Goal: Task Accomplishment & Management: Manage account settings

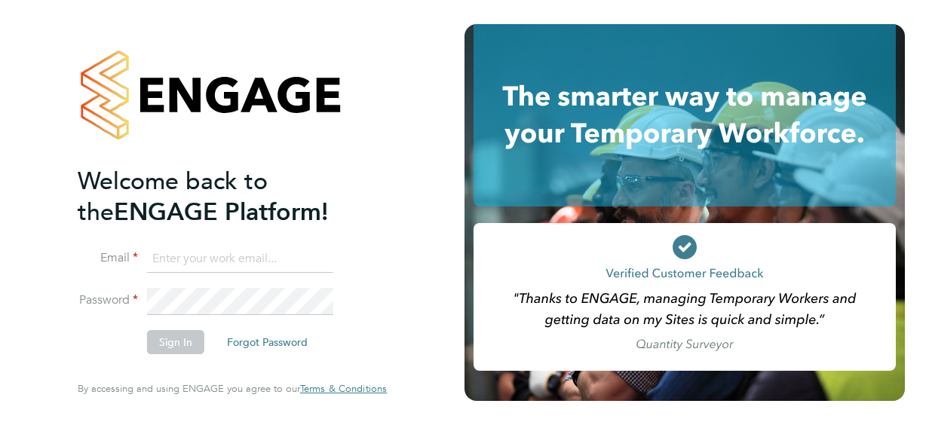
click at [684, 251] on icon at bounding box center [685, 248] width 13 height 10
click at [208, 260] on input at bounding box center [240, 259] width 186 height 27
type input "reecemag@icloud.com"
drag, startPoint x: 324, startPoint y: 263, endPoint x: 139, endPoint y: 267, distance: 185.6
click at [139, 267] on li "Email reecemag@icloud.com" at bounding box center [225, 267] width 294 height 42
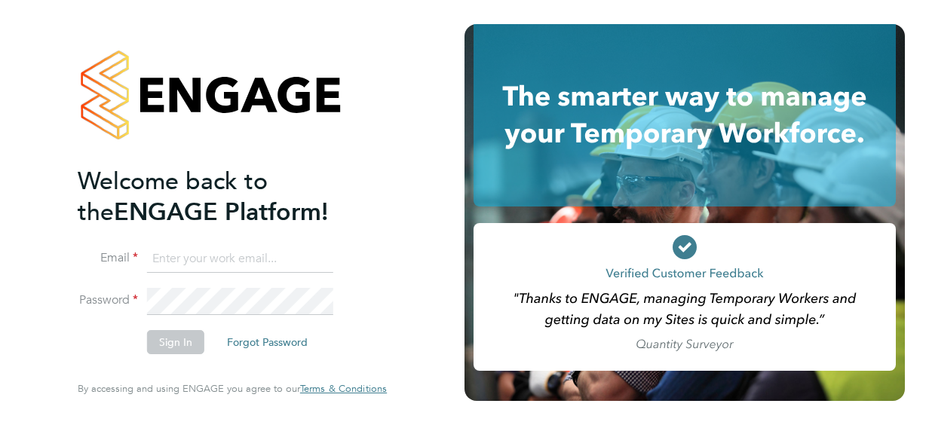
click at [186, 247] on input at bounding box center [240, 259] width 186 height 27
type input "james.mather@morgansindall.com"
click at [174, 346] on button "Sign In" at bounding box center [175, 342] width 57 height 24
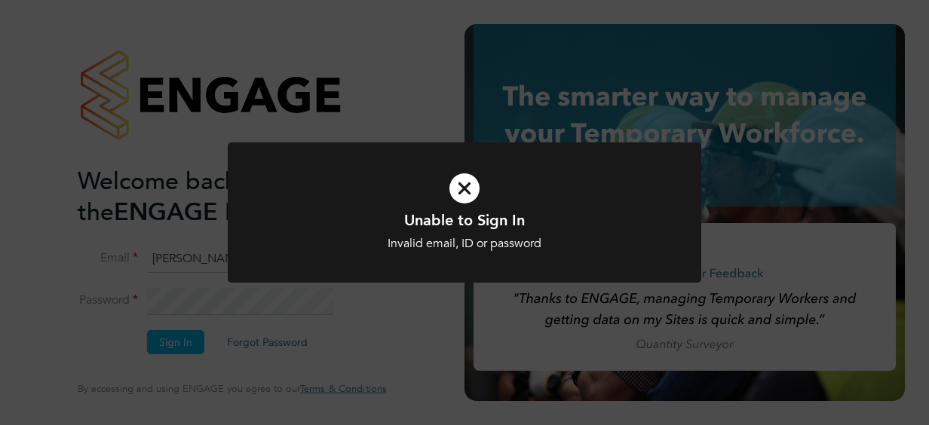
click at [457, 193] on icon at bounding box center [465, 188] width 392 height 59
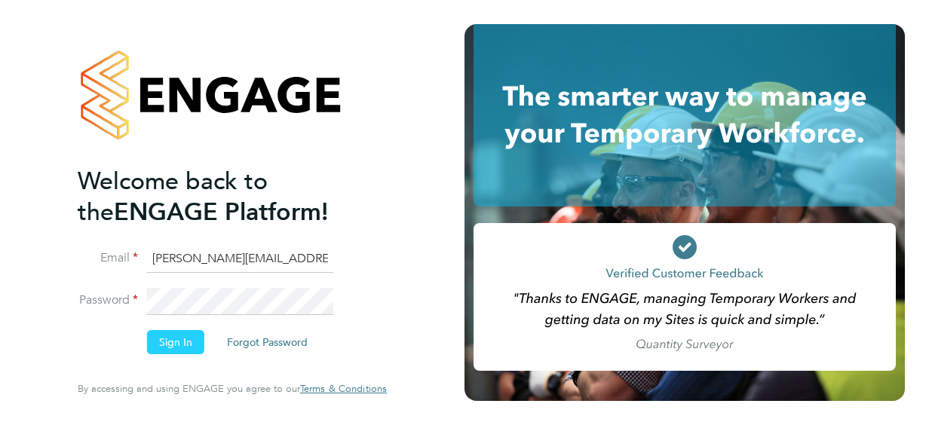
click at [169, 339] on button "Sign In" at bounding box center [175, 342] width 57 height 24
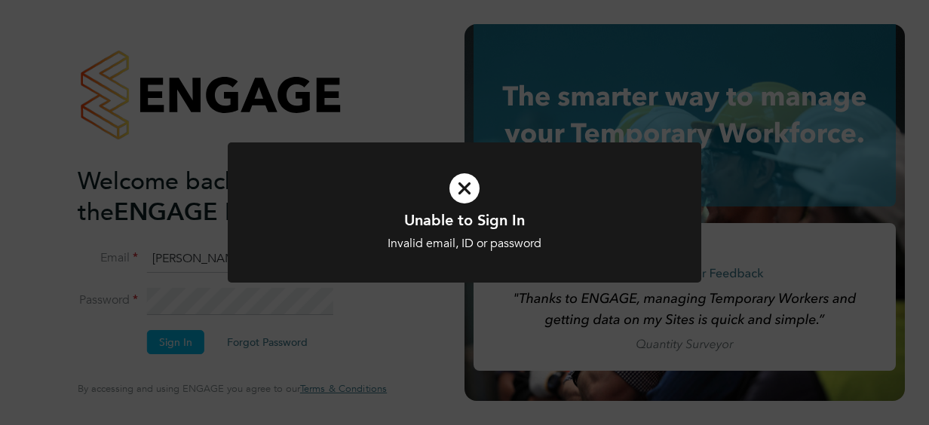
click at [457, 184] on icon at bounding box center [465, 188] width 392 height 59
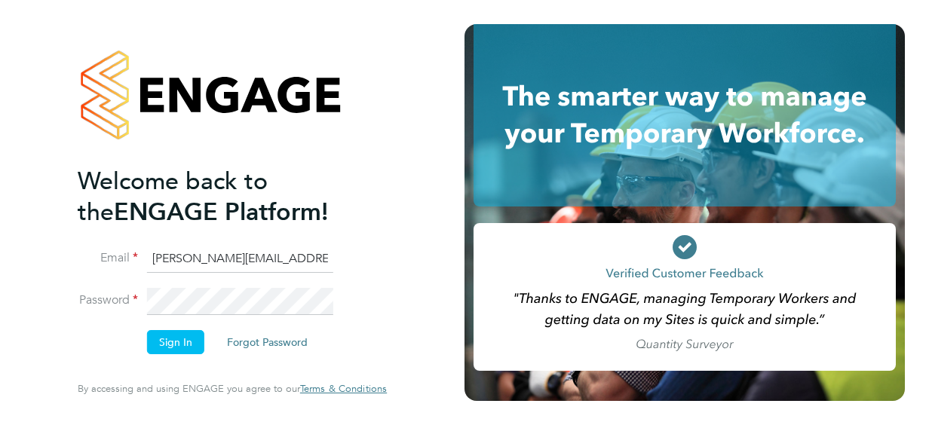
click at [136, 288] on li "Password" at bounding box center [225, 308] width 294 height 41
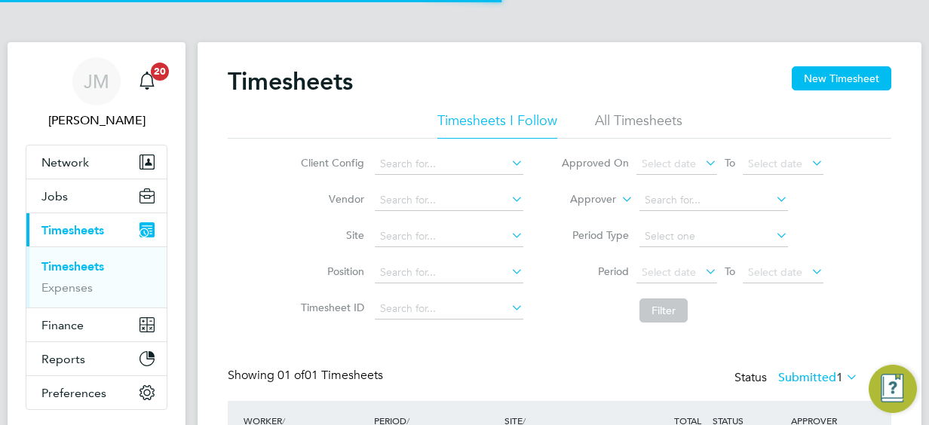
scroll to position [38, 131]
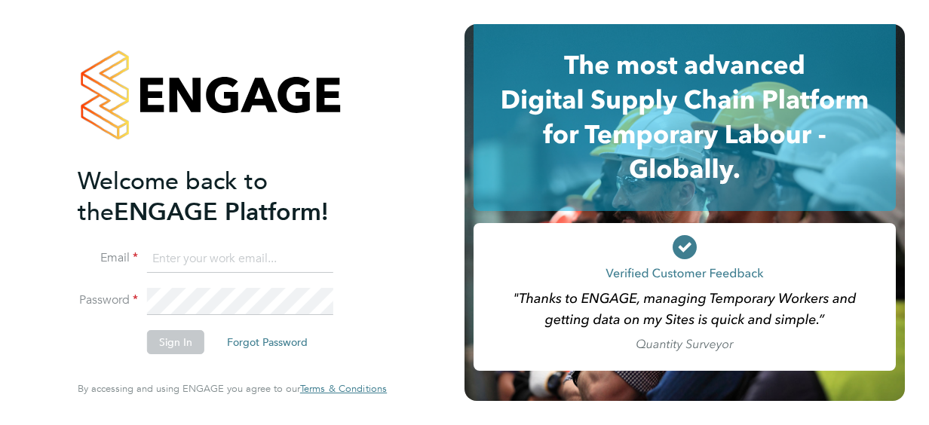
click at [264, 264] on input at bounding box center [240, 259] width 186 height 27
click at [241, 261] on input at bounding box center [240, 259] width 186 height 27
type input "reecemag@icloud.com"
drag, startPoint x: 305, startPoint y: 253, endPoint x: 106, endPoint y: 244, distance: 199.4
click at [104, 244] on ng-template "Welcome back to the ENGAGE Platform! Email reecemag@icloud.com Password Sign In…" at bounding box center [225, 267] width 294 height 203
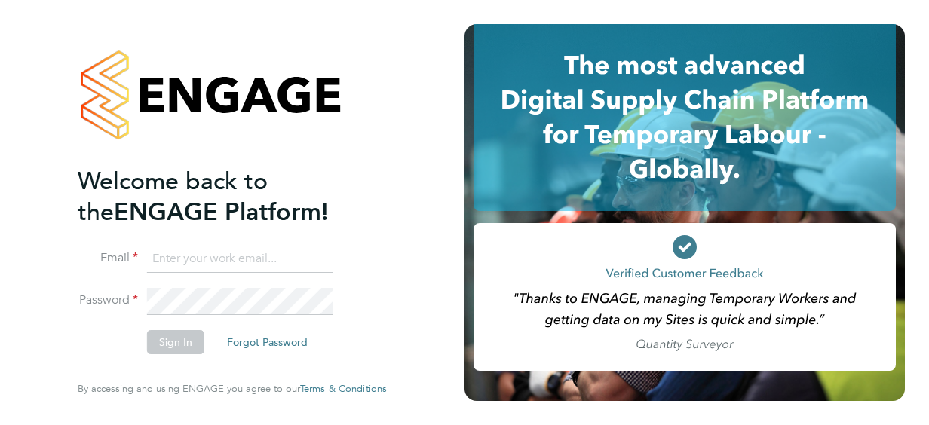
click at [211, 260] on input at bounding box center [240, 259] width 186 height 27
type input "reecemag@icloud.com"
drag, startPoint x: 317, startPoint y: 266, endPoint x: 123, endPoint y: 257, distance: 194.1
click at [123, 257] on li "Email reecemag@icloud.com" at bounding box center [225, 267] width 294 height 42
type input "[PERSON_NAME][EMAIL_ADDRESS][DOMAIN_NAME]"
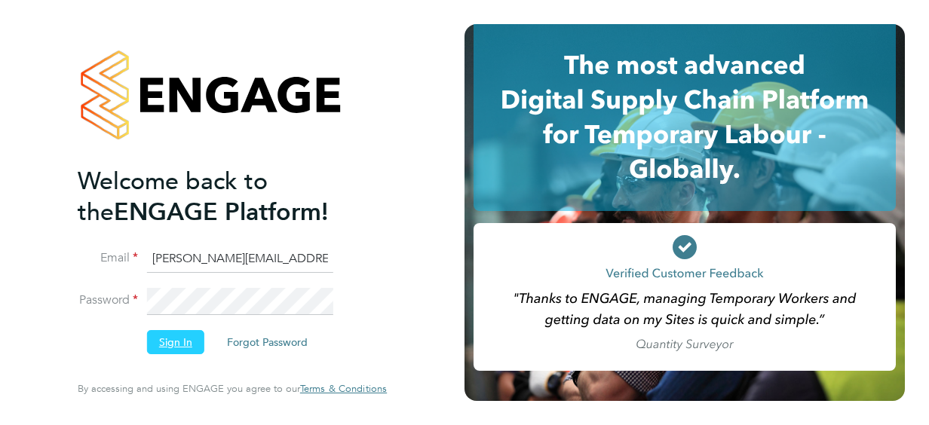
click at [174, 343] on button "Sign In" at bounding box center [175, 342] width 57 height 24
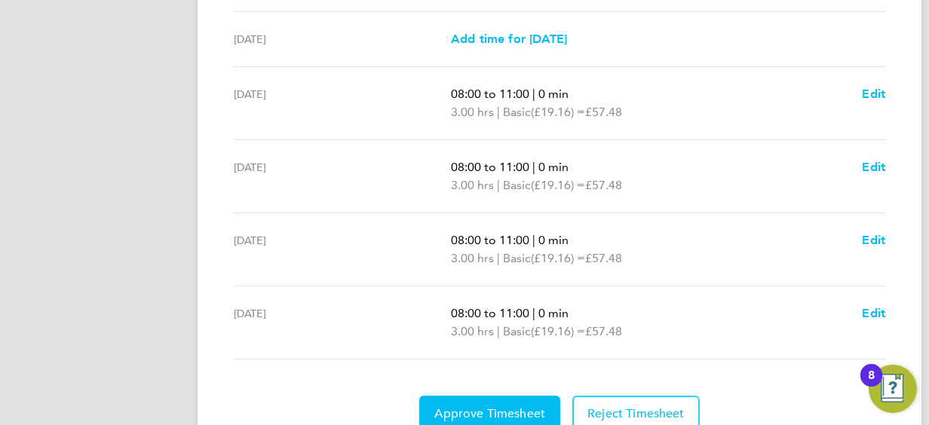
scroll to position [604, 0]
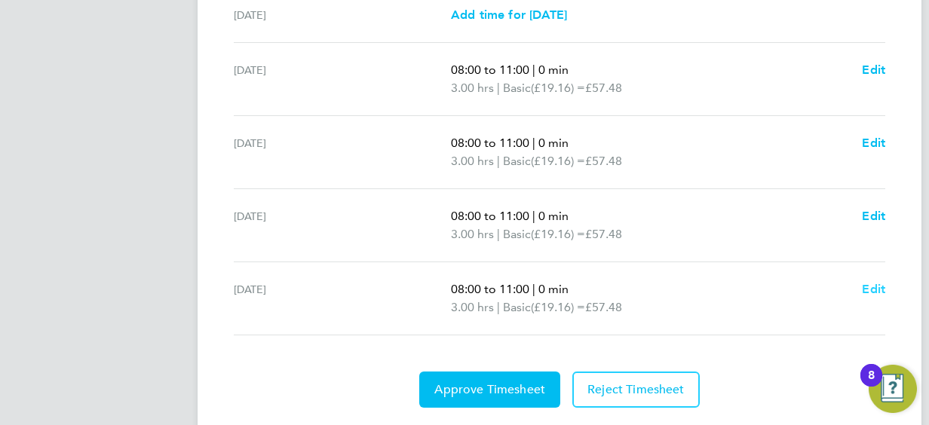
click at [877, 287] on span "Edit" at bounding box center [873, 289] width 23 height 14
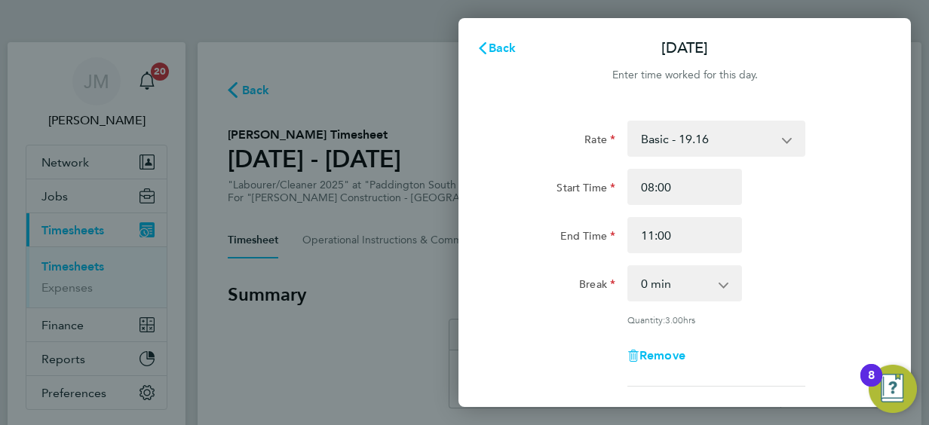
click at [788, 137] on app-icon-cross-button at bounding box center [795, 138] width 18 height 33
click at [672, 181] on input "08:00" at bounding box center [685, 187] width 115 height 36
type input "00:00"
click at [687, 238] on input "11:00" at bounding box center [685, 235] width 115 height 36
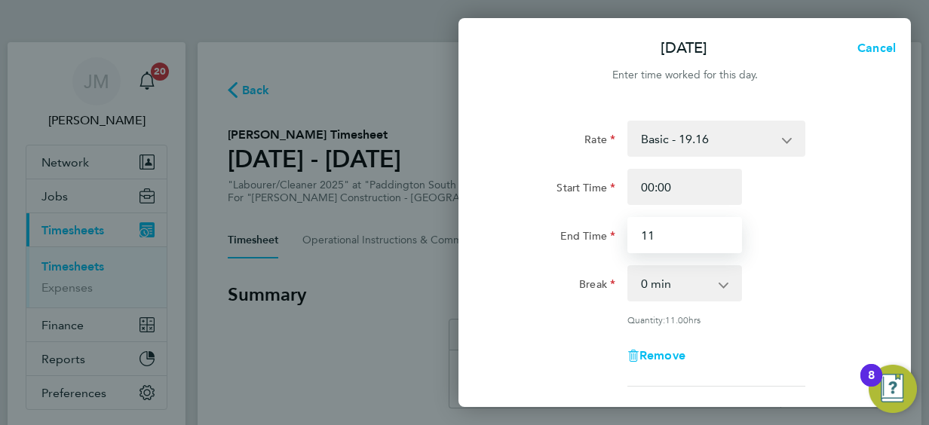
type input "1"
type input "00:00"
click at [822, 225] on div "End Time 00:00" at bounding box center [685, 235] width 380 height 36
click at [344, 275] on div "Fri 29 Aug Cancel Enter time worked for this day. Rate Basic - 19.16 Weekday OT…" at bounding box center [464, 212] width 929 height 425
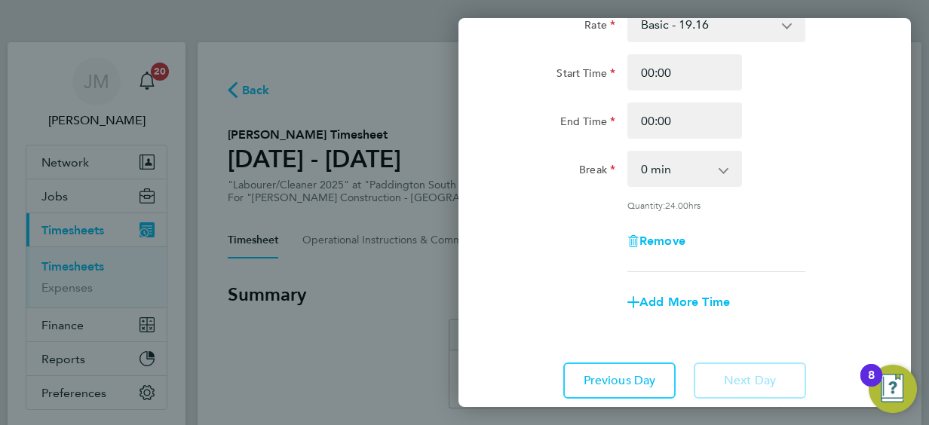
scroll to position [220, 0]
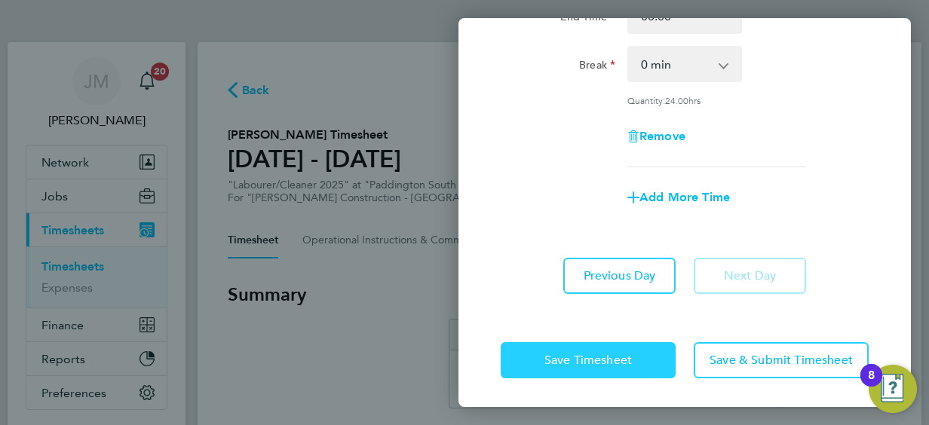
click at [631, 353] on span "Save Timesheet" at bounding box center [589, 360] width 88 height 15
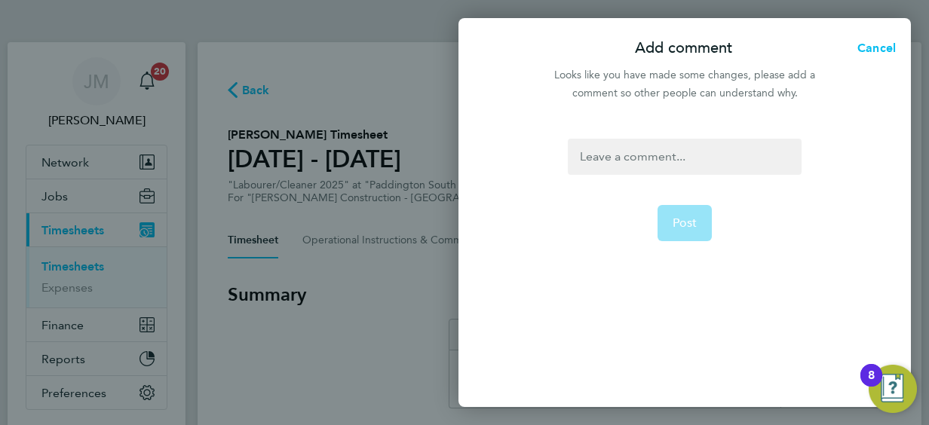
click at [668, 155] on div at bounding box center [684, 157] width 233 height 36
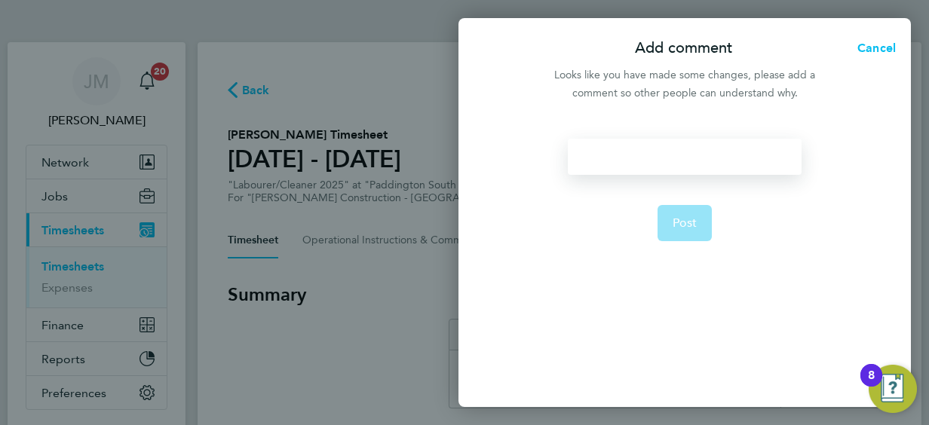
click at [668, 155] on div at bounding box center [684, 157] width 233 height 36
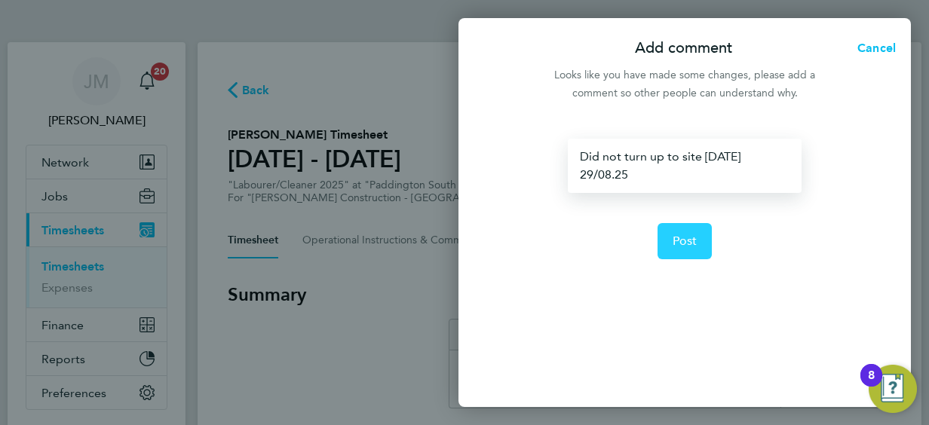
click at [683, 243] on span "Post" at bounding box center [685, 241] width 25 height 15
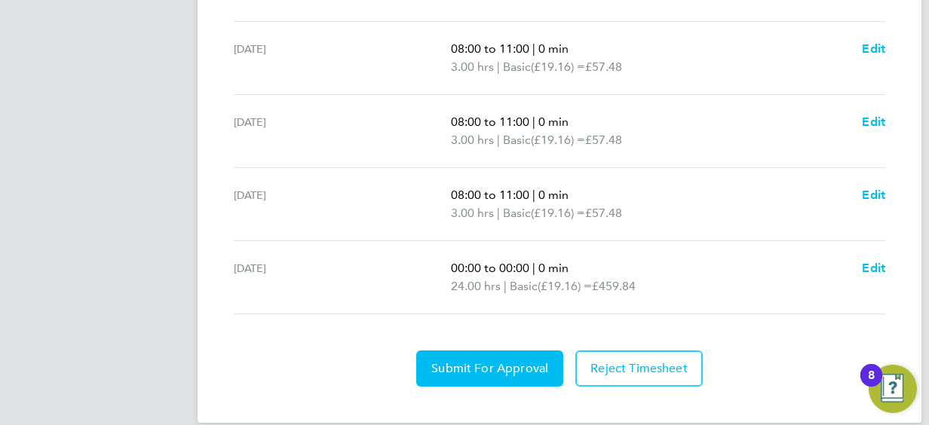
scroll to position [644, 0]
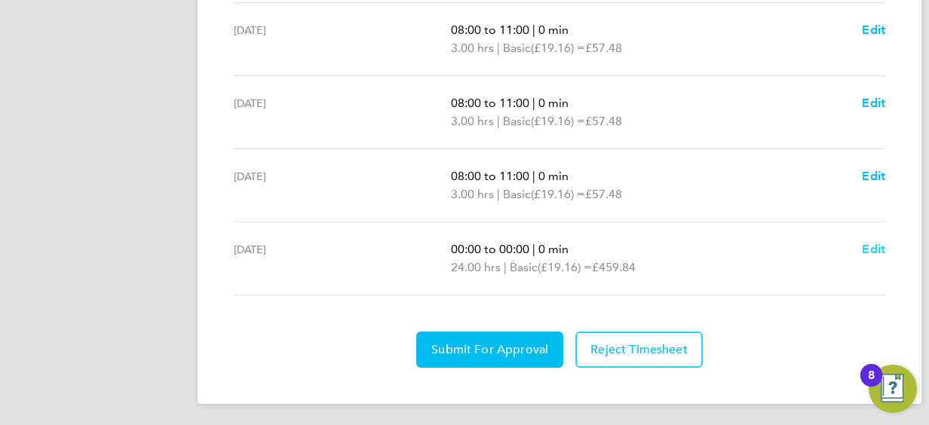
click at [876, 246] on span "Edit" at bounding box center [873, 249] width 23 height 14
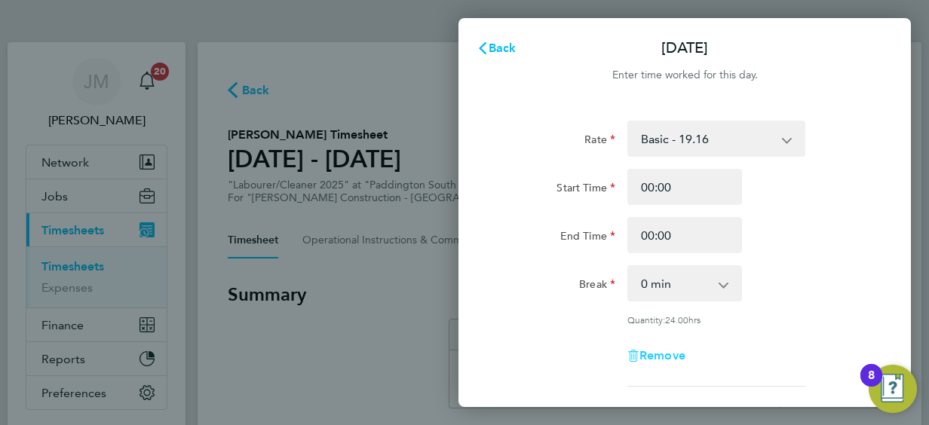
click at [668, 358] on span "Remove" at bounding box center [663, 356] width 46 height 14
select select "null"
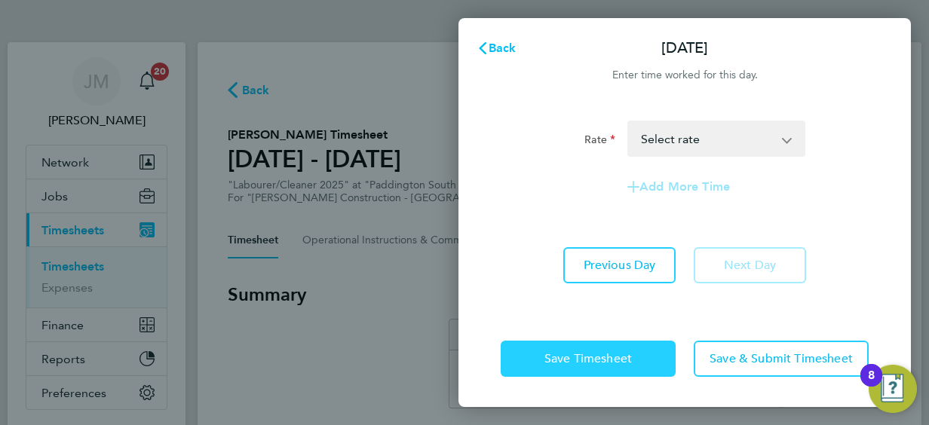
click at [645, 358] on button "Save Timesheet" at bounding box center [588, 359] width 175 height 36
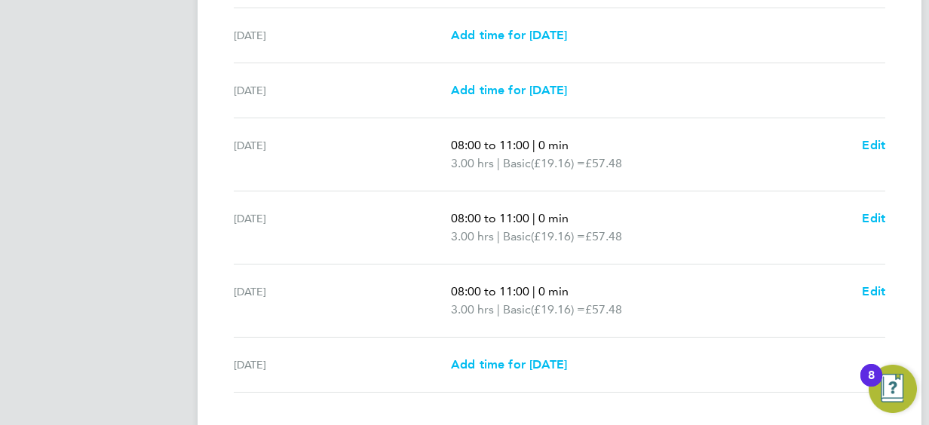
scroll to position [604, 0]
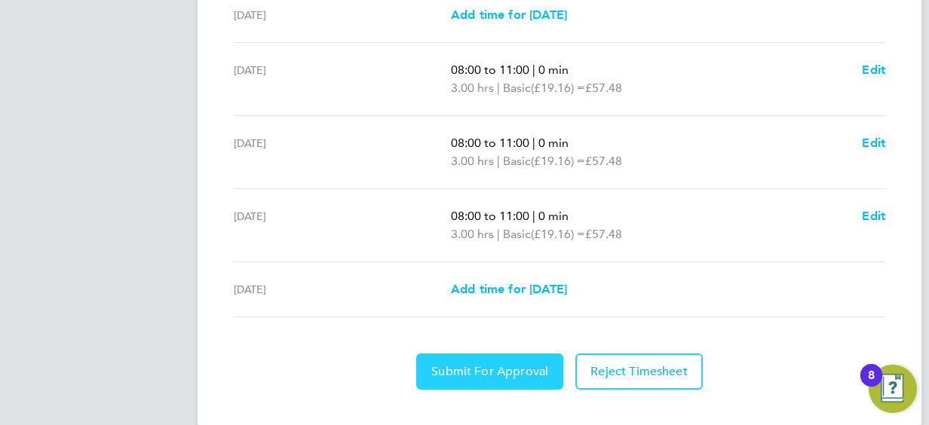
click at [496, 365] on span "Submit For Approval" at bounding box center [490, 371] width 117 height 15
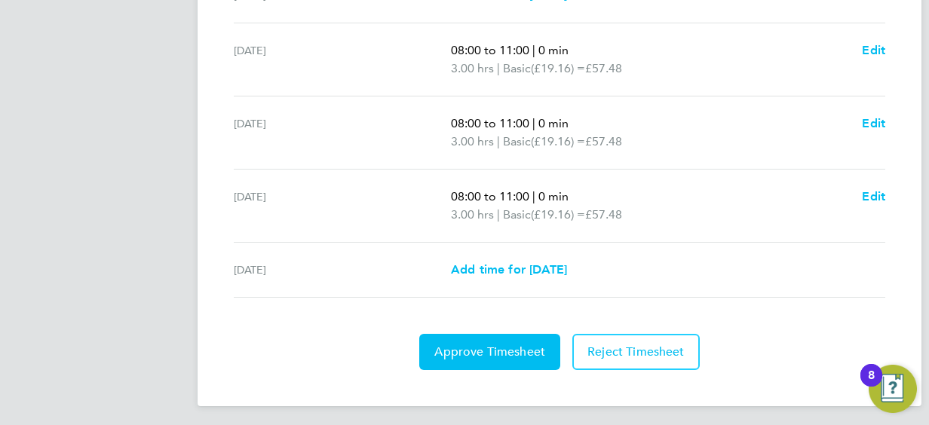
scroll to position [625, 0]
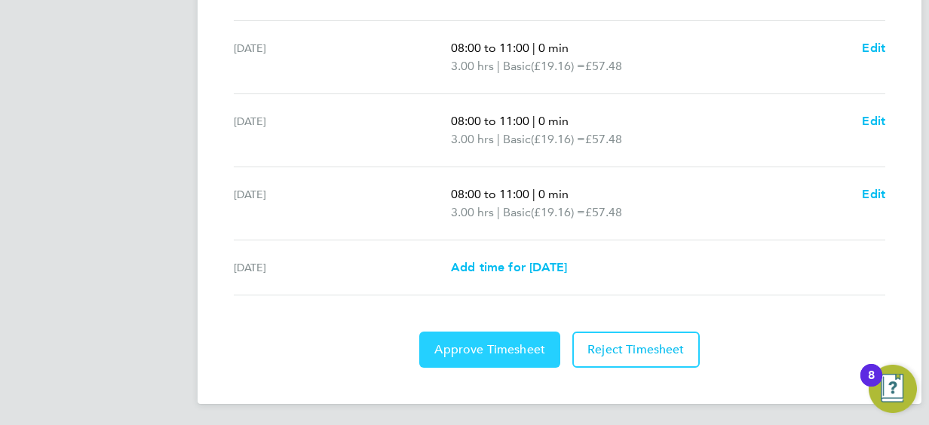
click at [493, 344] on span "Approve Timesheet" at bounding box center [490, 350] width 111 height 15
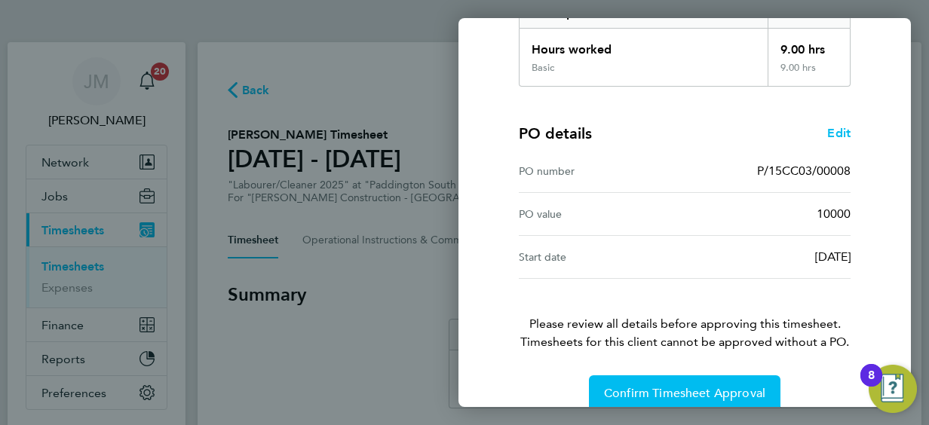
scroll to position [296, 0]
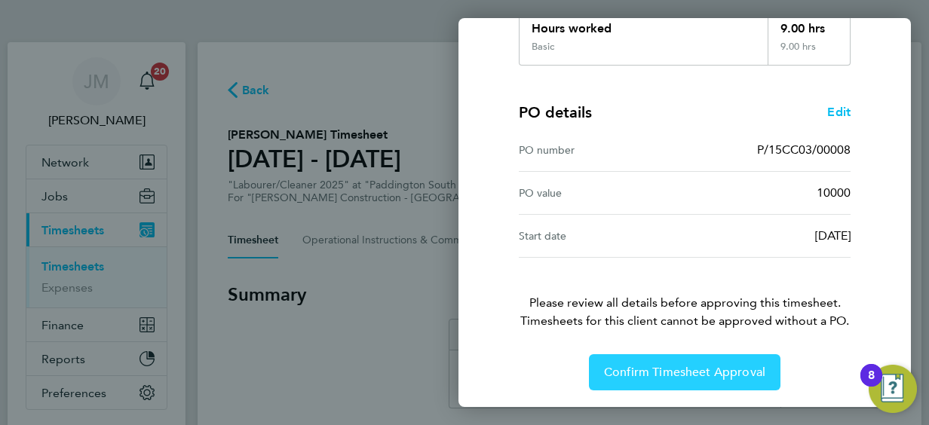
click at [699, 378] on button "Confirm Timesheet Approval" at bounding box center [685, 373] width 192 height 36
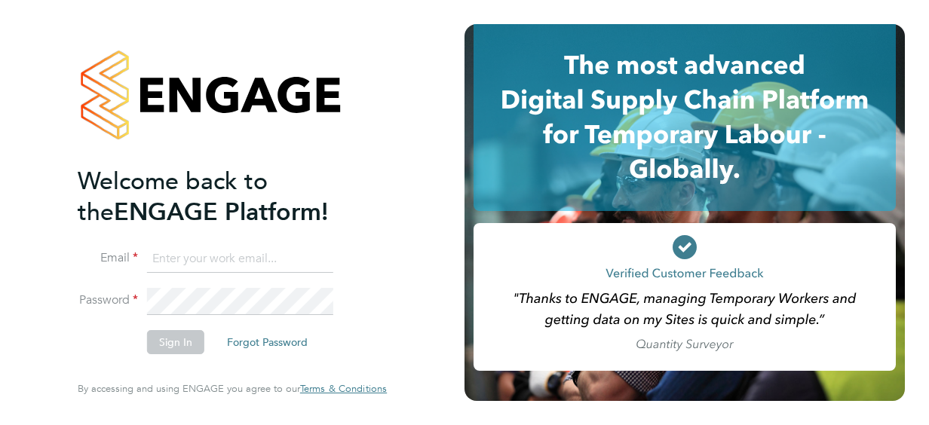
click at [257, 264] on input at bounding box center [240, 259] width 186 height 27
drag, startPoint x: 309, startPoint y: 251, endPoint x: 106, endPoint y: 261, distance: 203.9
click at [106, 261] on li "Email [PERSON_NAME].@sal-group.co.ik" at bounding box center [225, 267] width 294 height 42
type input "[PERSON_NAME][EMAIL_ADDRESS][DOMAIN_NAME]"
click at [162, 339] on button "Sign In" at bounding box center [175, 342] width 57 height 24
